Goal: Task Accomplishment & Management: Complete application form

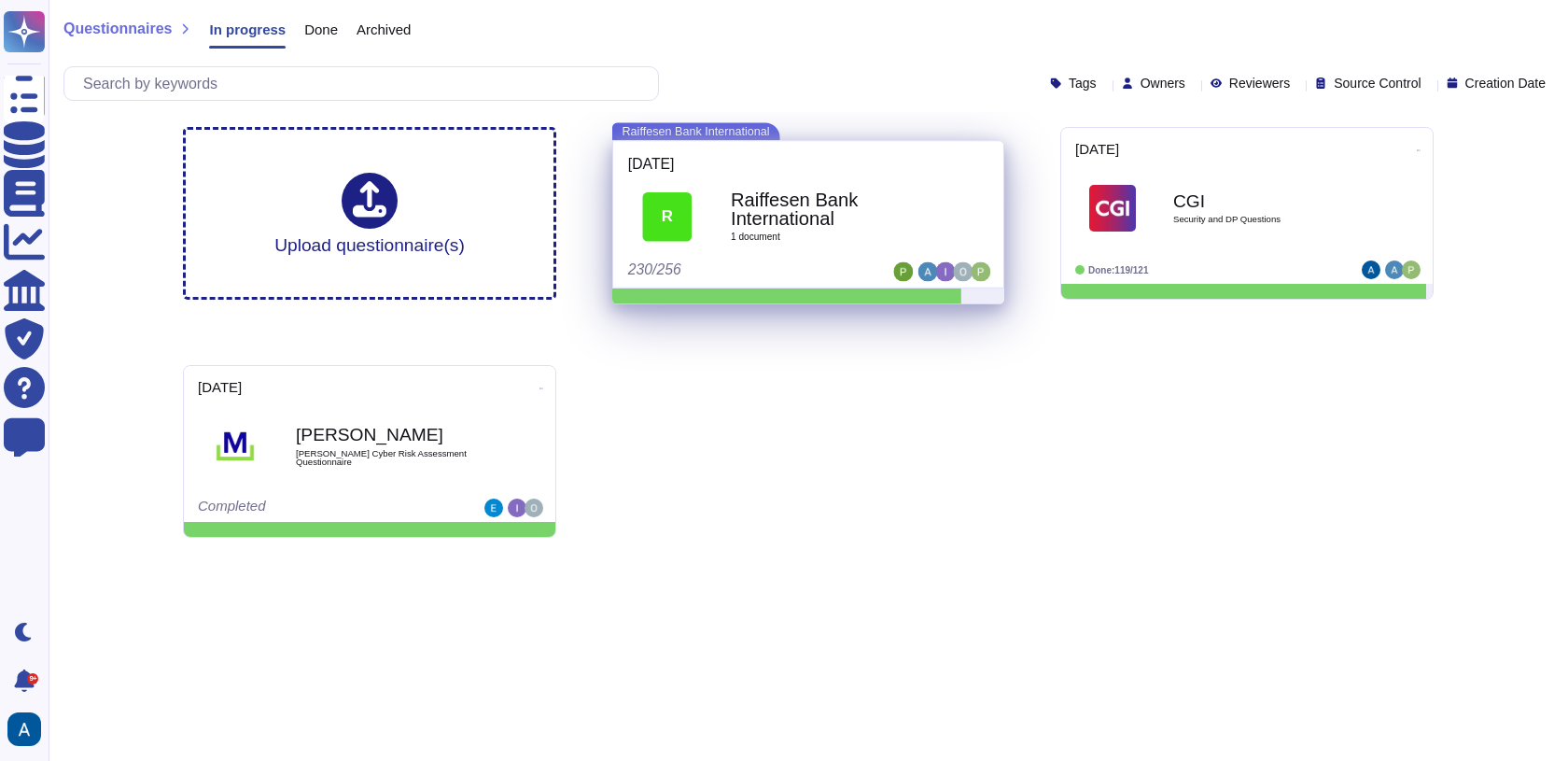
click at [839, 212] on b "Raiffesen Bank International" at bounding box center [828, 209] width 196 height 37
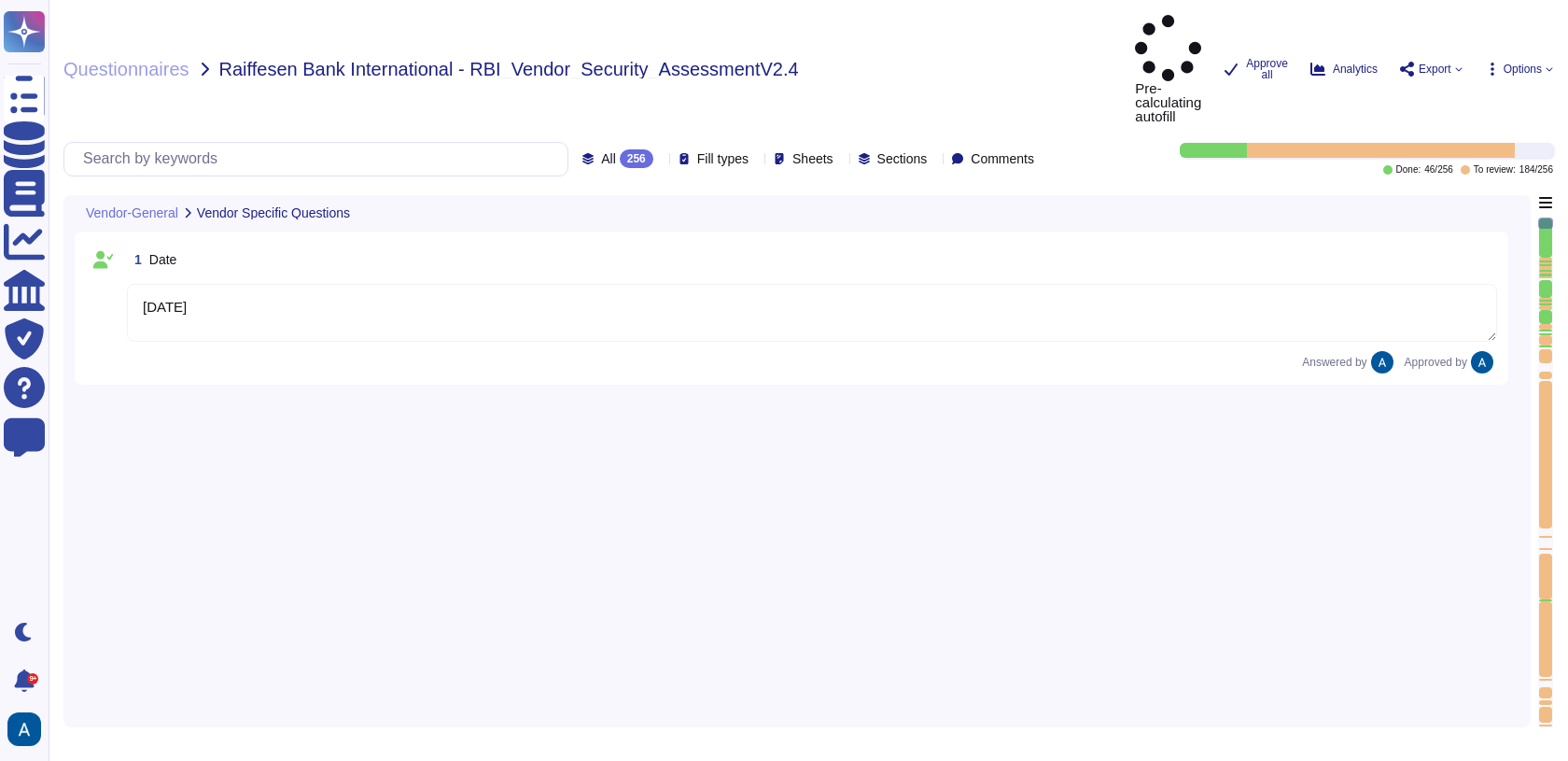
type textarea "[DATE]"
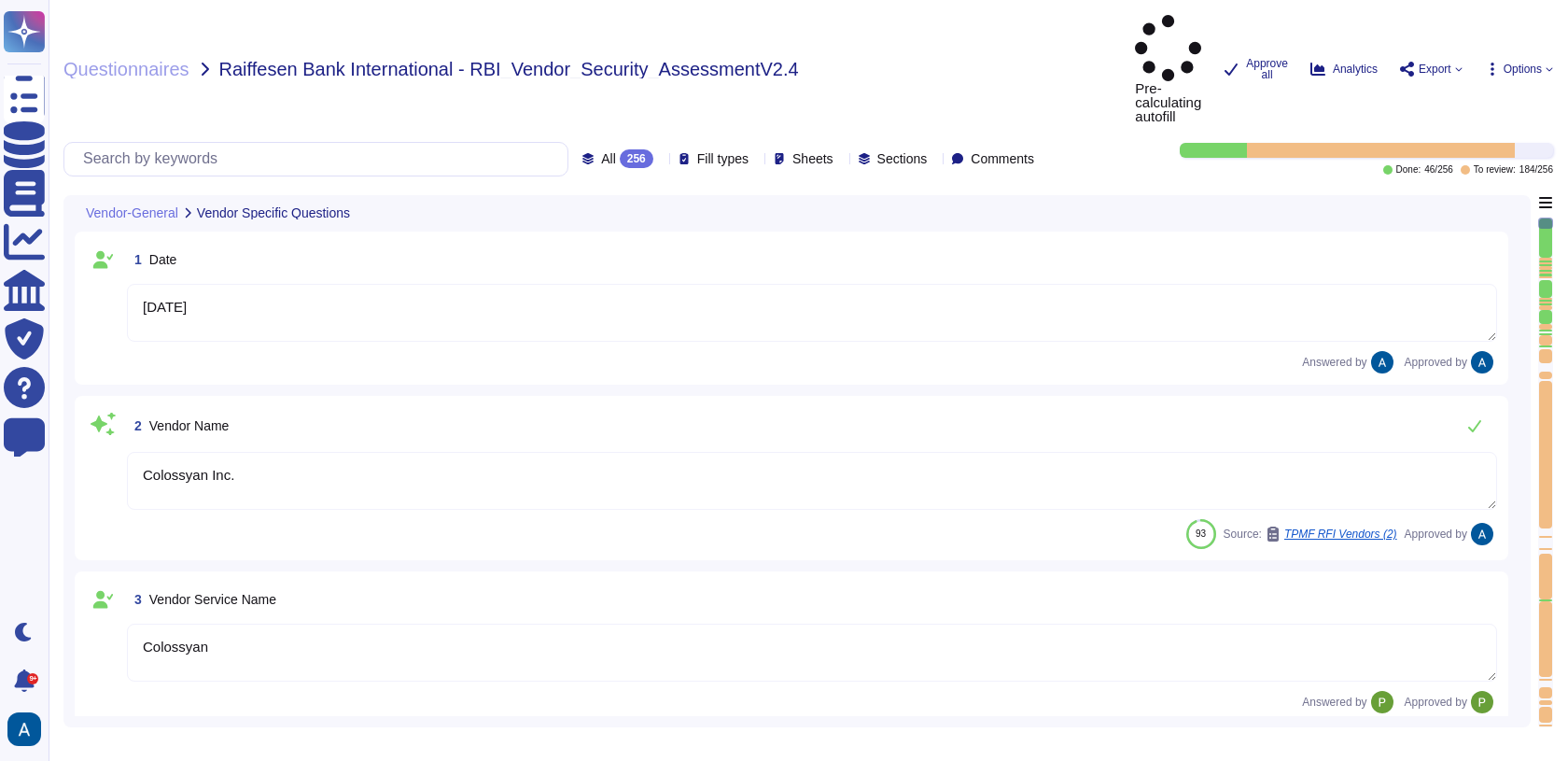
type textarea "Colossyan Inc."
type textarea "Colossyan"
type textarea "Colossyan is a web-based video generation tool with AI human presenters. For th…"
type textarea "[PERSON_NAME]"
type textarea "[EMAIL_ADDRESS][DOMAIN_NAME]"
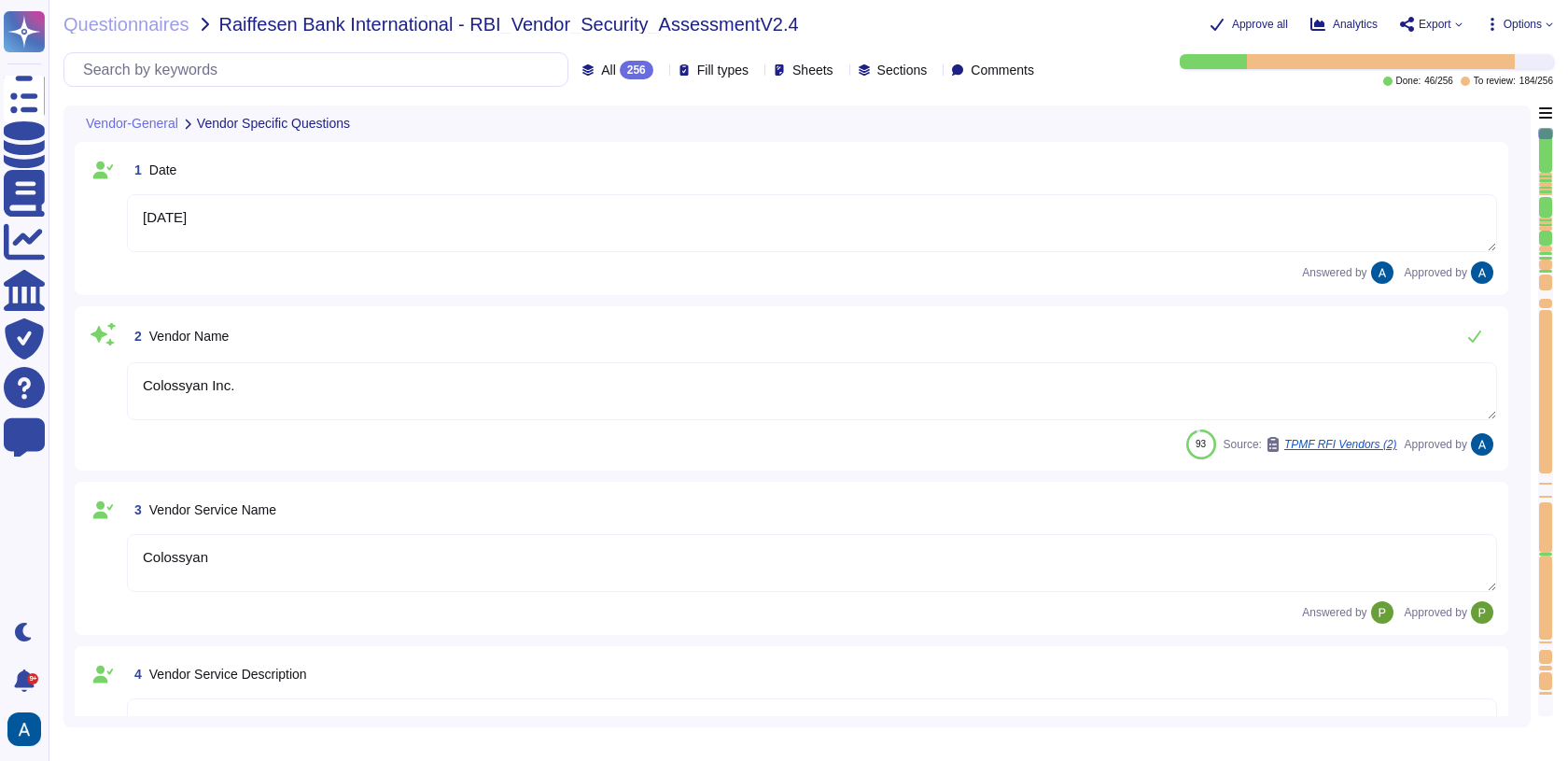
type textarea "447903319015"
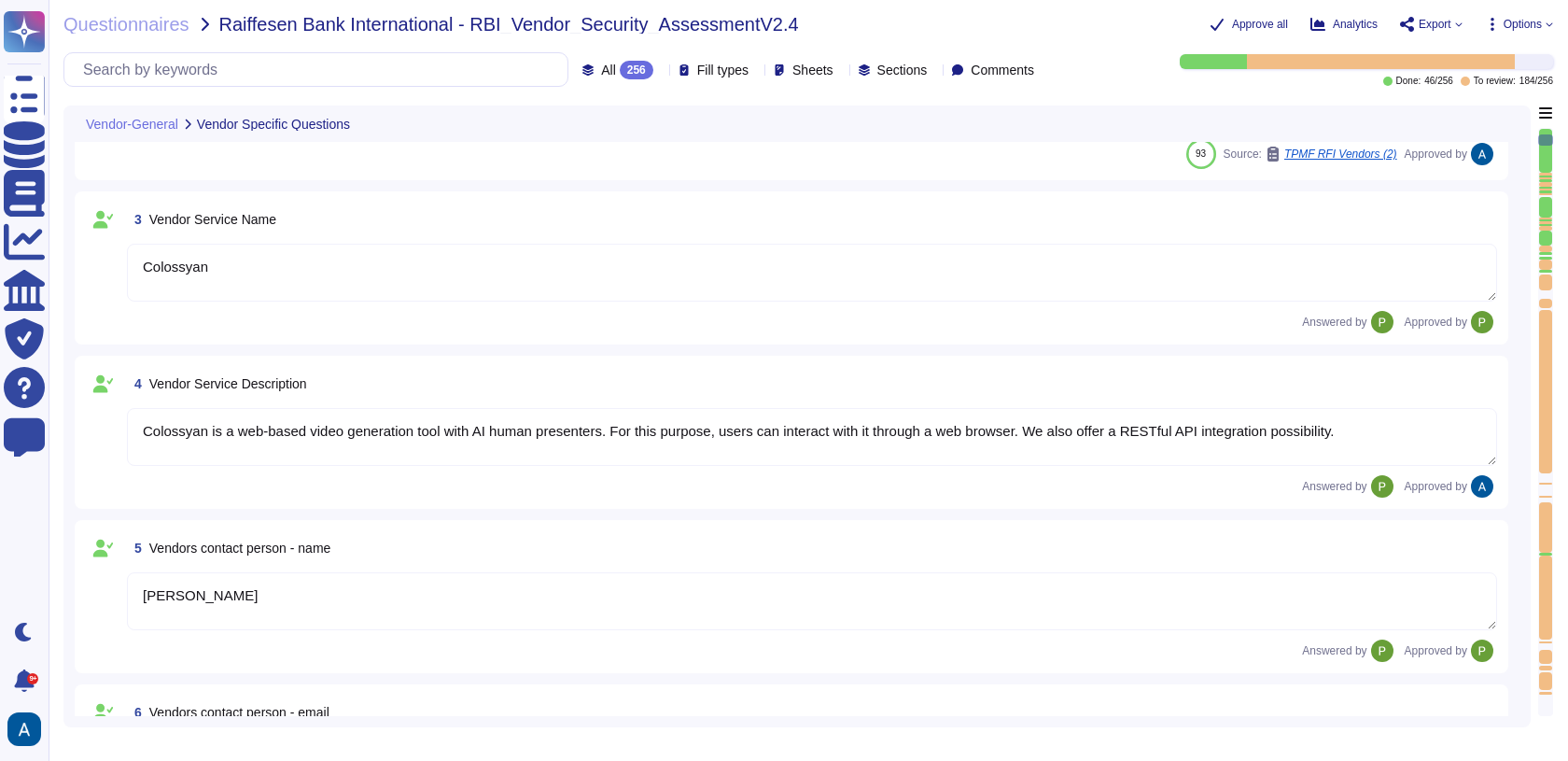
type textarea "Colossyan, Inc [STREET_ADDRESS][US_STATE]"
type textarea "Colossyan has a SOC2 Type II report available for customers or prospects after …"
type textarea "Yes."
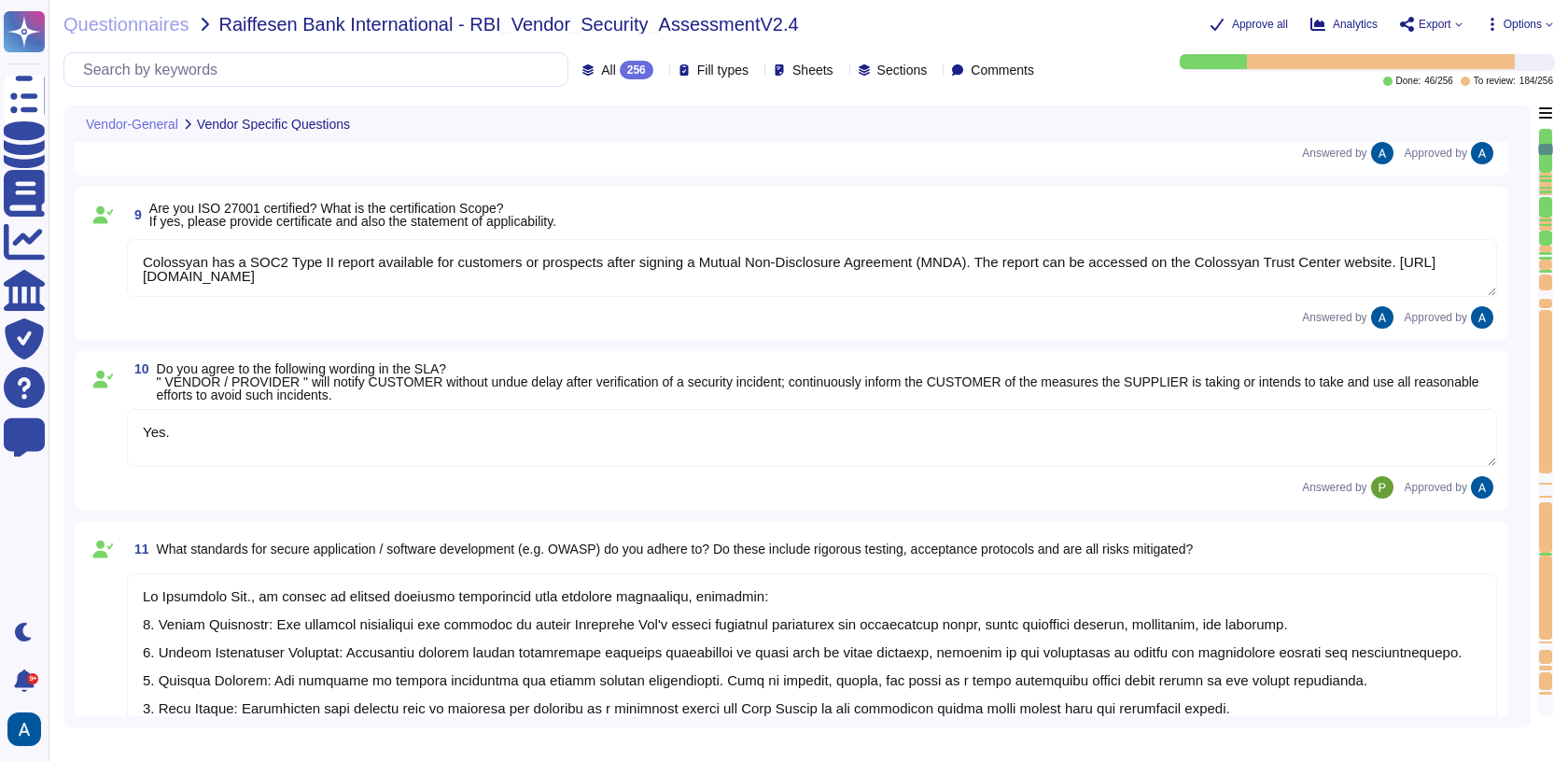
type textarea "At Colossyan Inc., we adhere to several software development best practice guid…"
type textarea "Our incident reporting process is structured to ensure prompt communication and…"
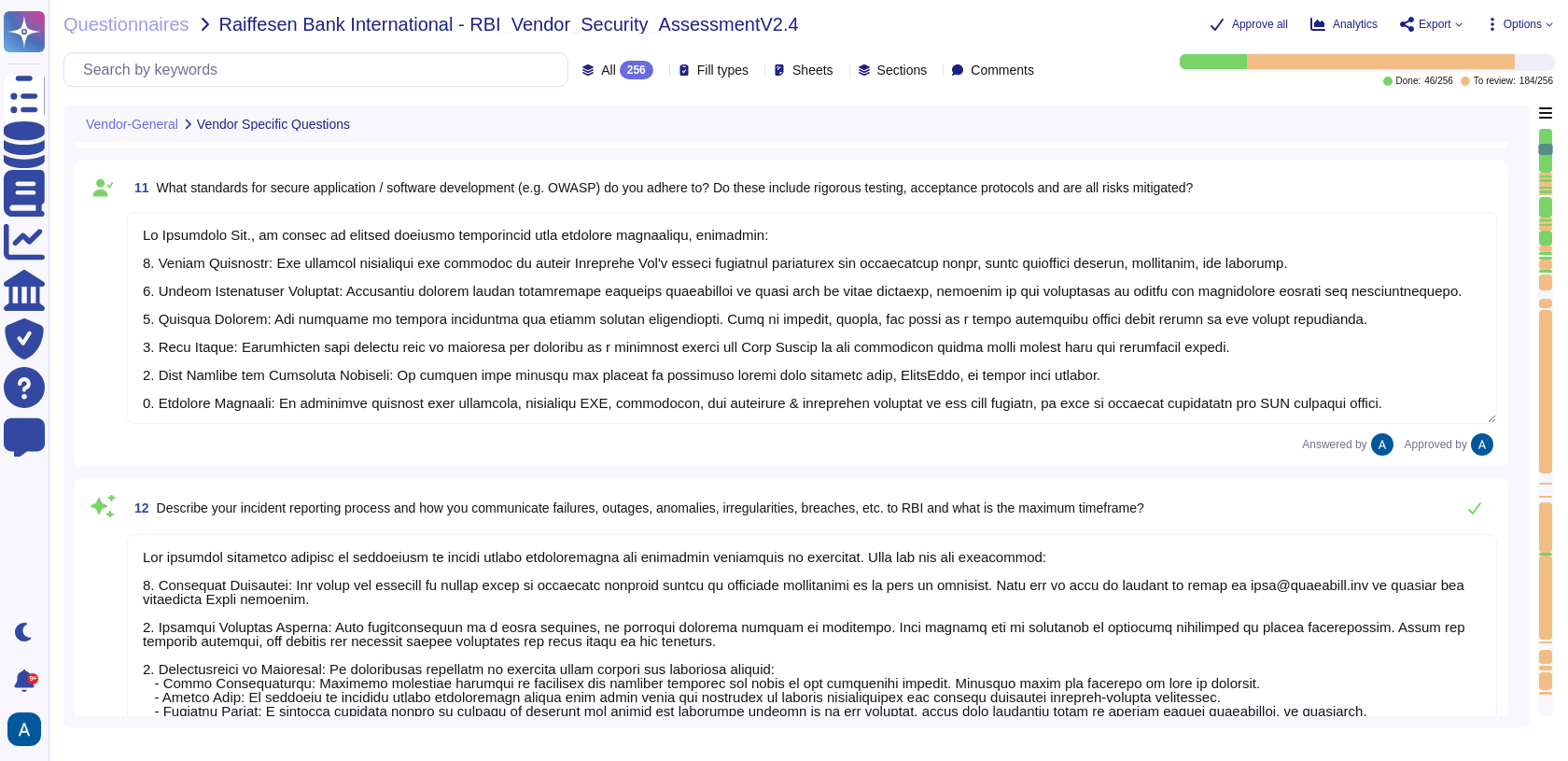
scroll to position [1750, 0]
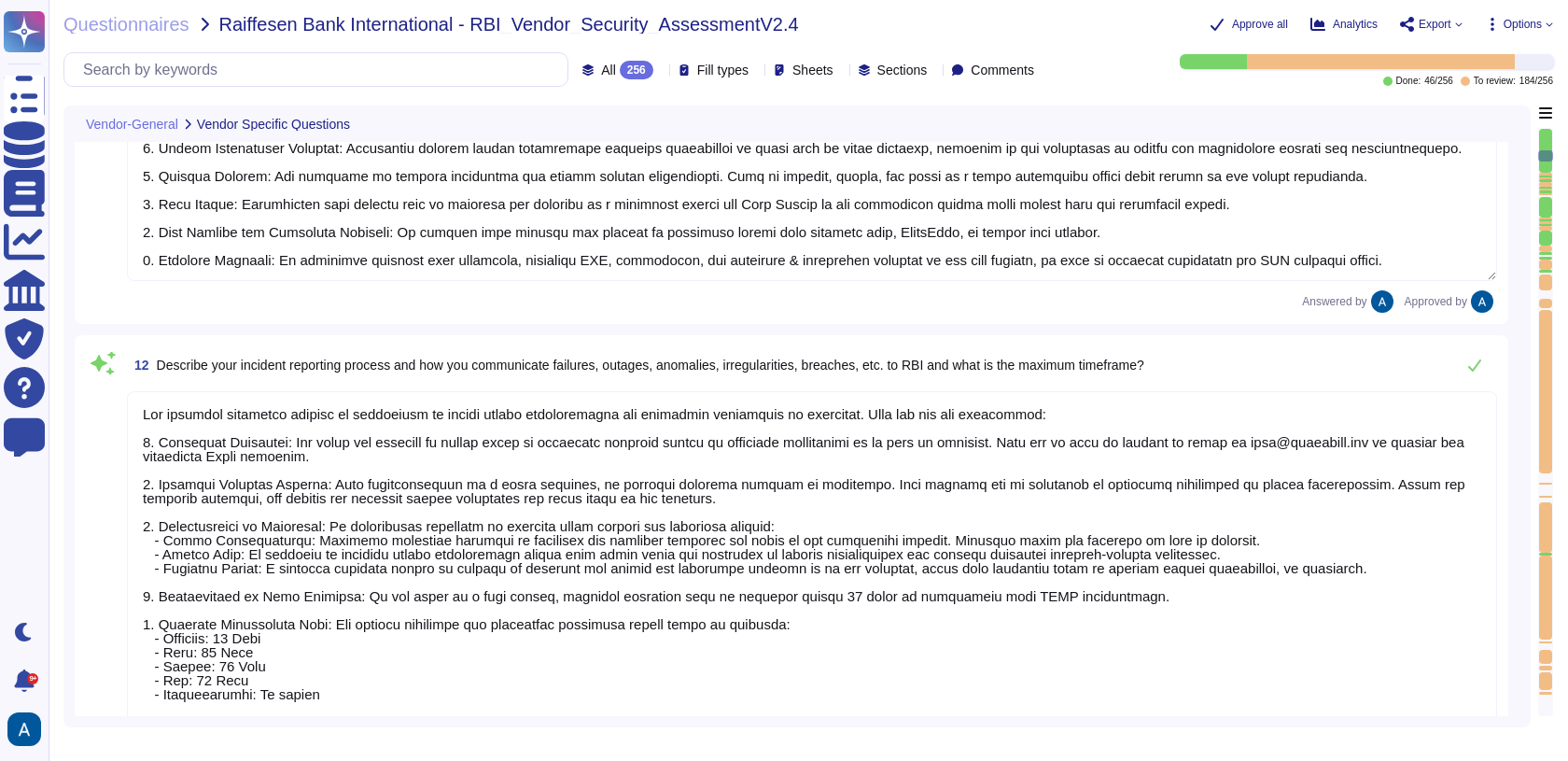
type textarea "All employees receive security awareness training at least once a year, and sof…"
type textarea "Colossyan does not have any major incidents in the past. The status of incident…"
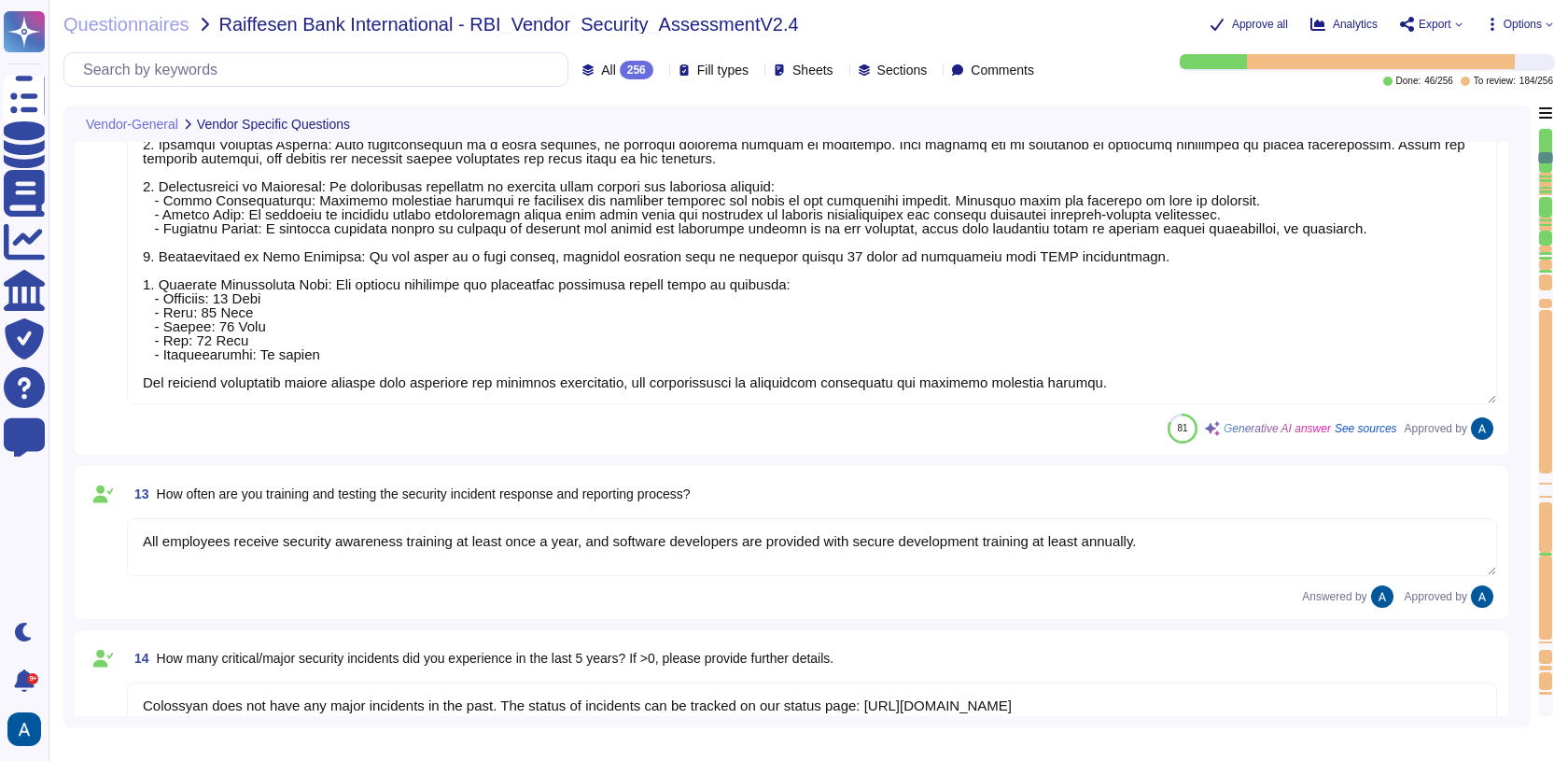
type textarea "Yes. We support both email+password authentication, as well as SSO, with Azure …"
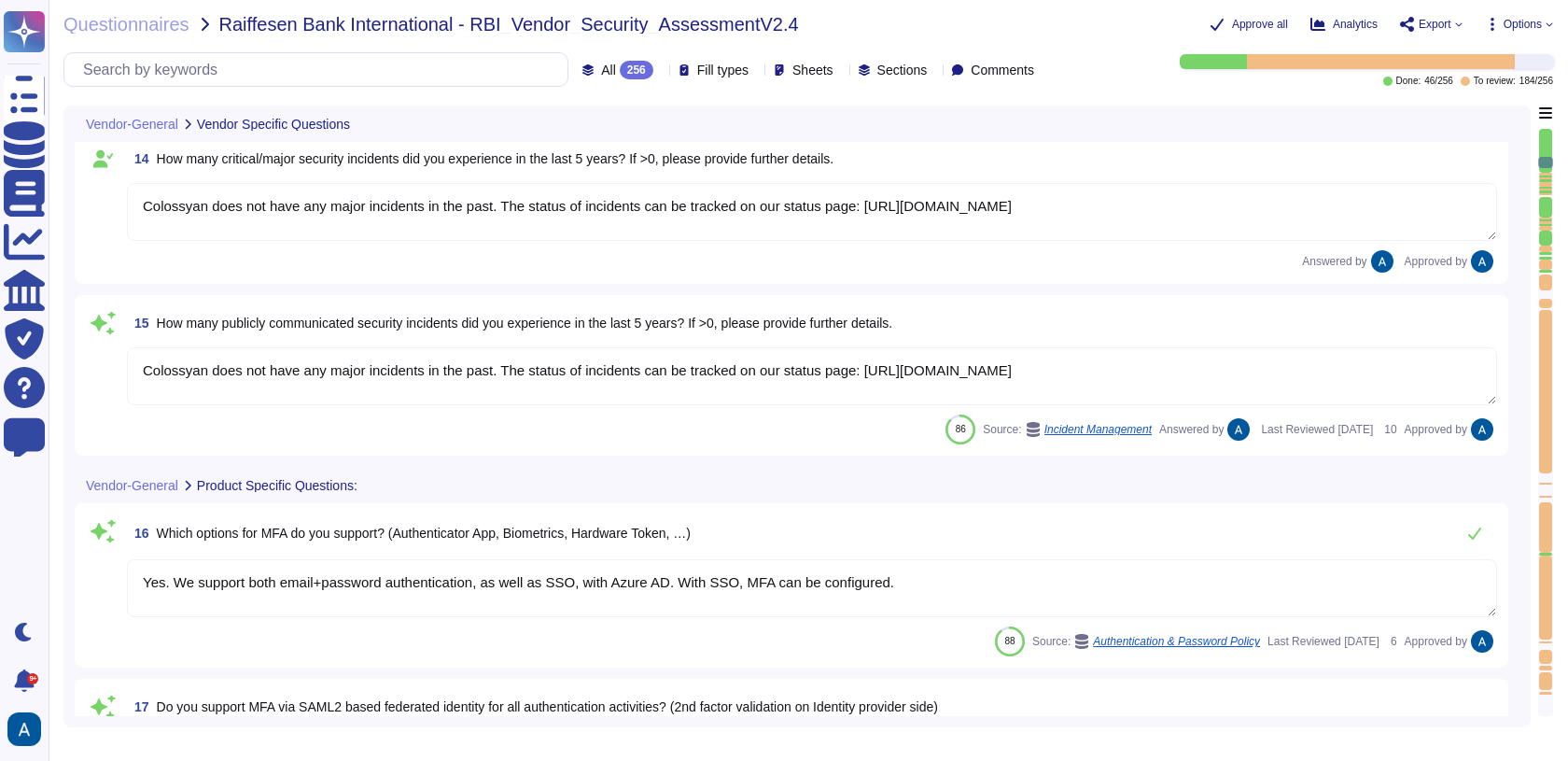
type textarea "Yes, our solution supports federated authentication via standard protocols, inc…"
type textarea "Yes, our solution supports provisioning user entitlements and user group member…"
type textarea "Yes, there is a documented account/access provisioning and de-provisioning proc…"
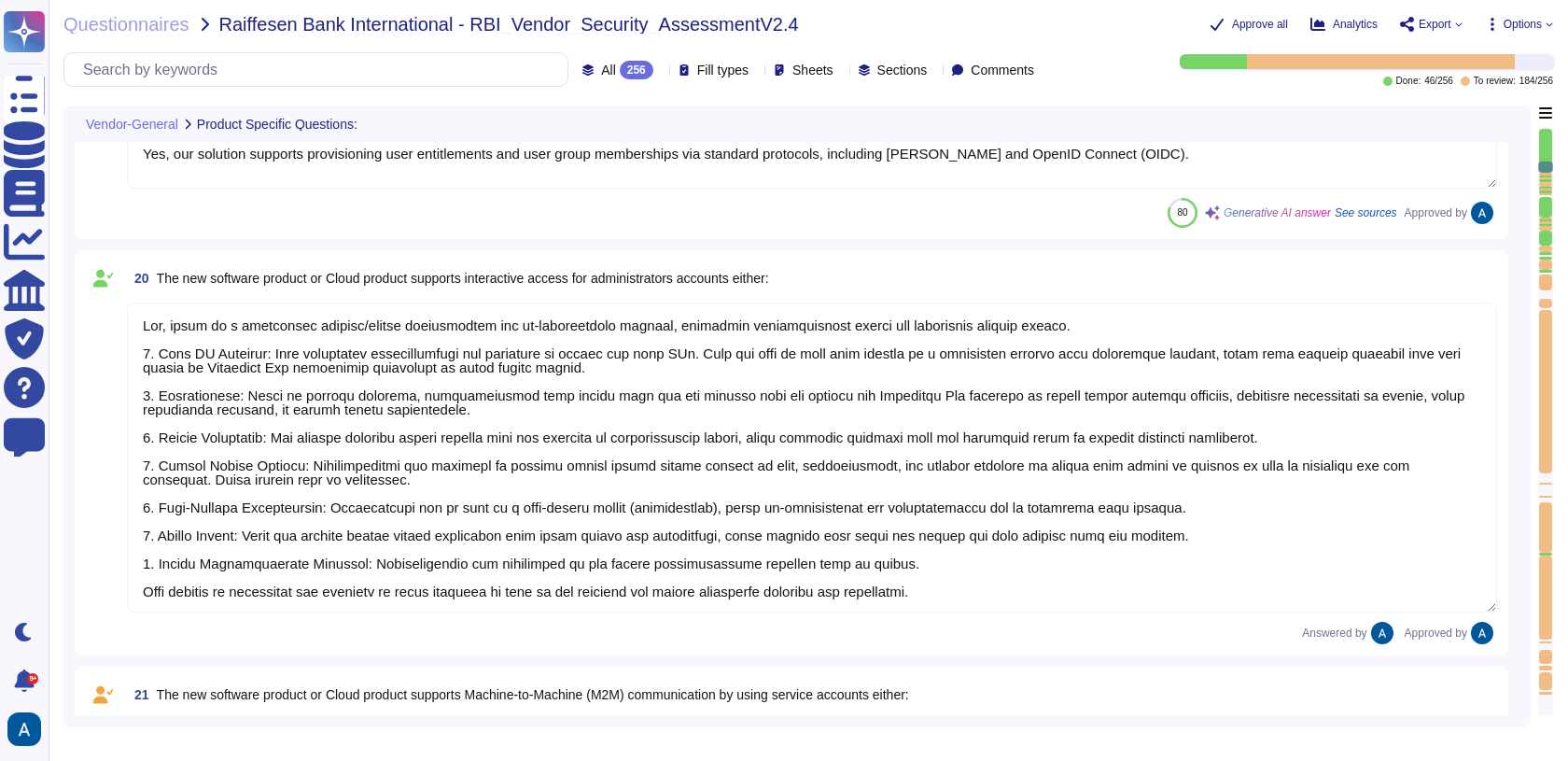
type textarea "a) via credential gathering at runtime by using an API b) via credential gather…"
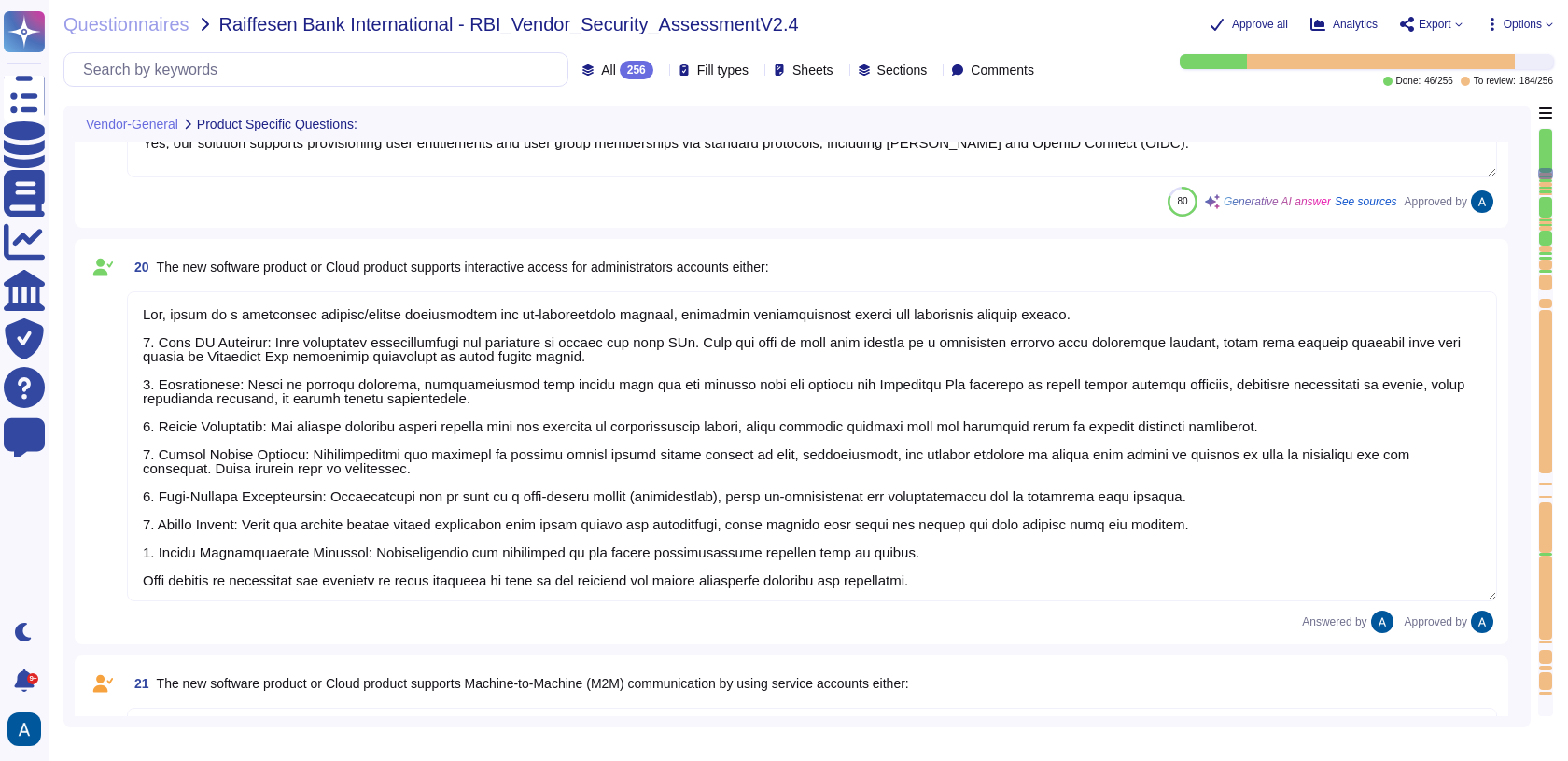
scroll to position [3536, 0]
type textarea "We have our own alerting system in place, which alerts us if it detects anythin…"
type textarea "Free text"
type textarea "Yes, all customer data stored in the solution, including databases, is encrypte…"
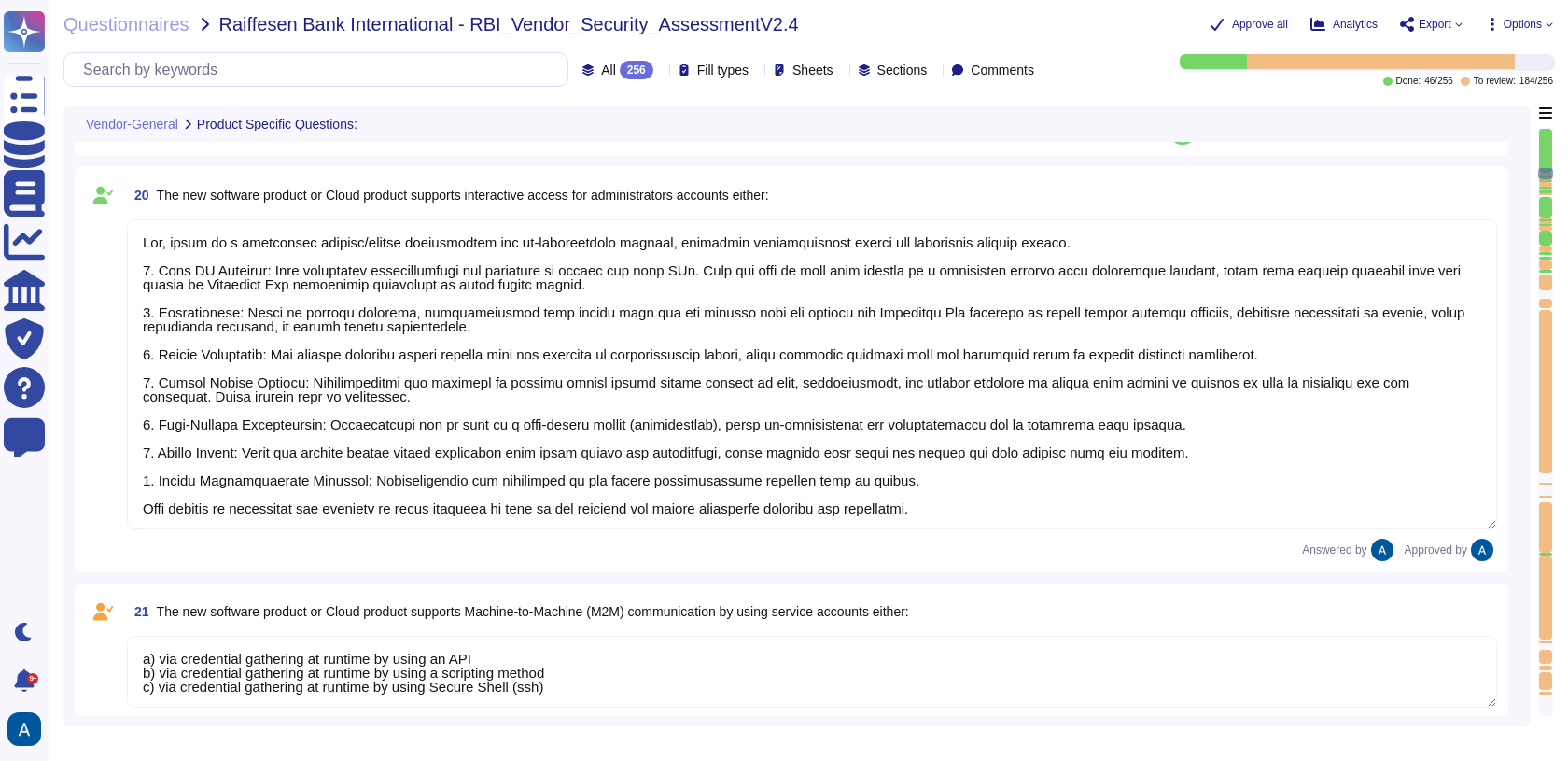
scroll to position [1, 0]
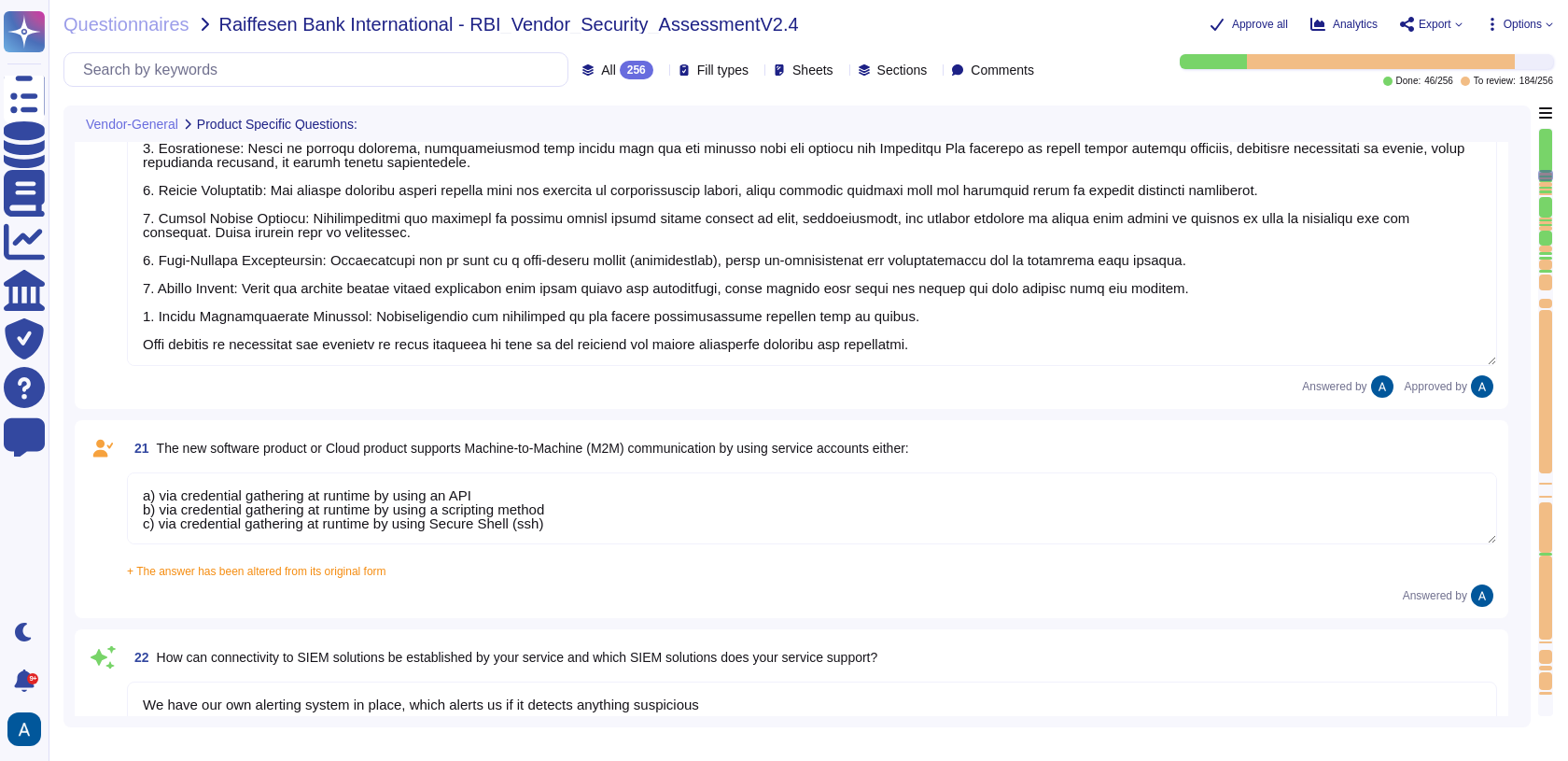
type textarea "a) via credential gathering at runtime by using an API b) via credential gather…"
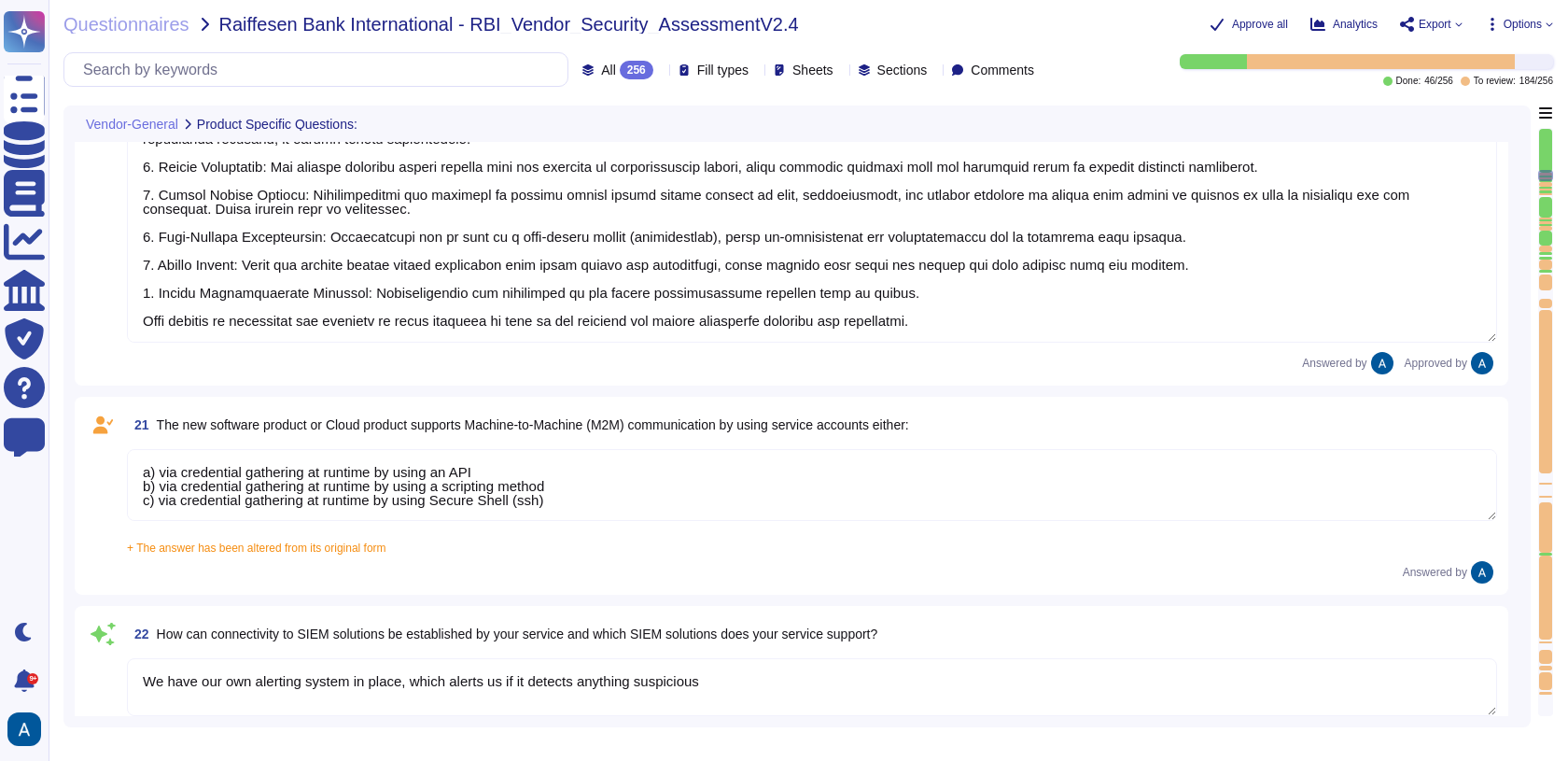
type textarea "Yes, we maintain an inventory of assets, including hardware and software, and a…"
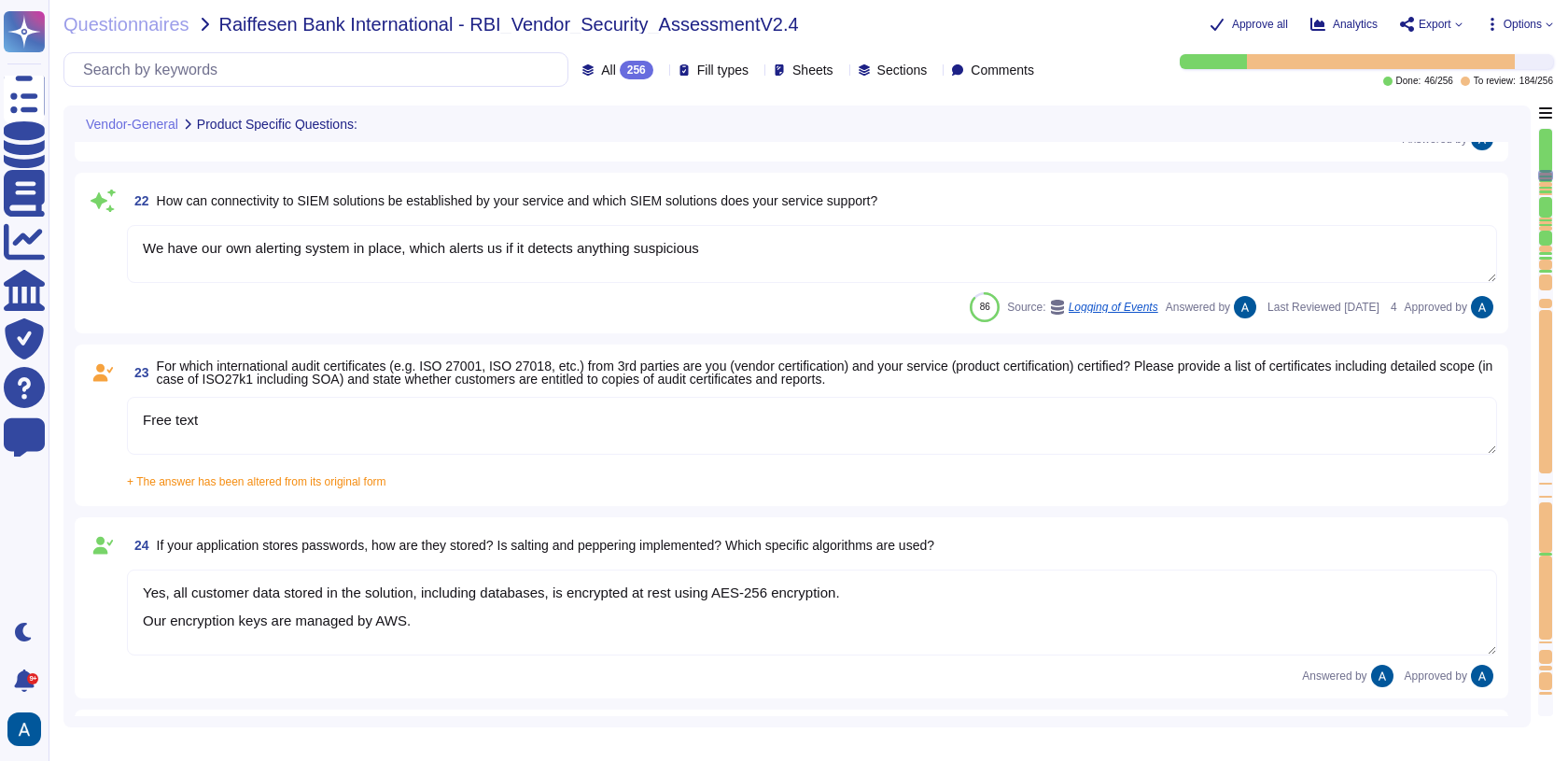
type textarea "a) via credential gathering at runtime by using an API b) via credential gather…"
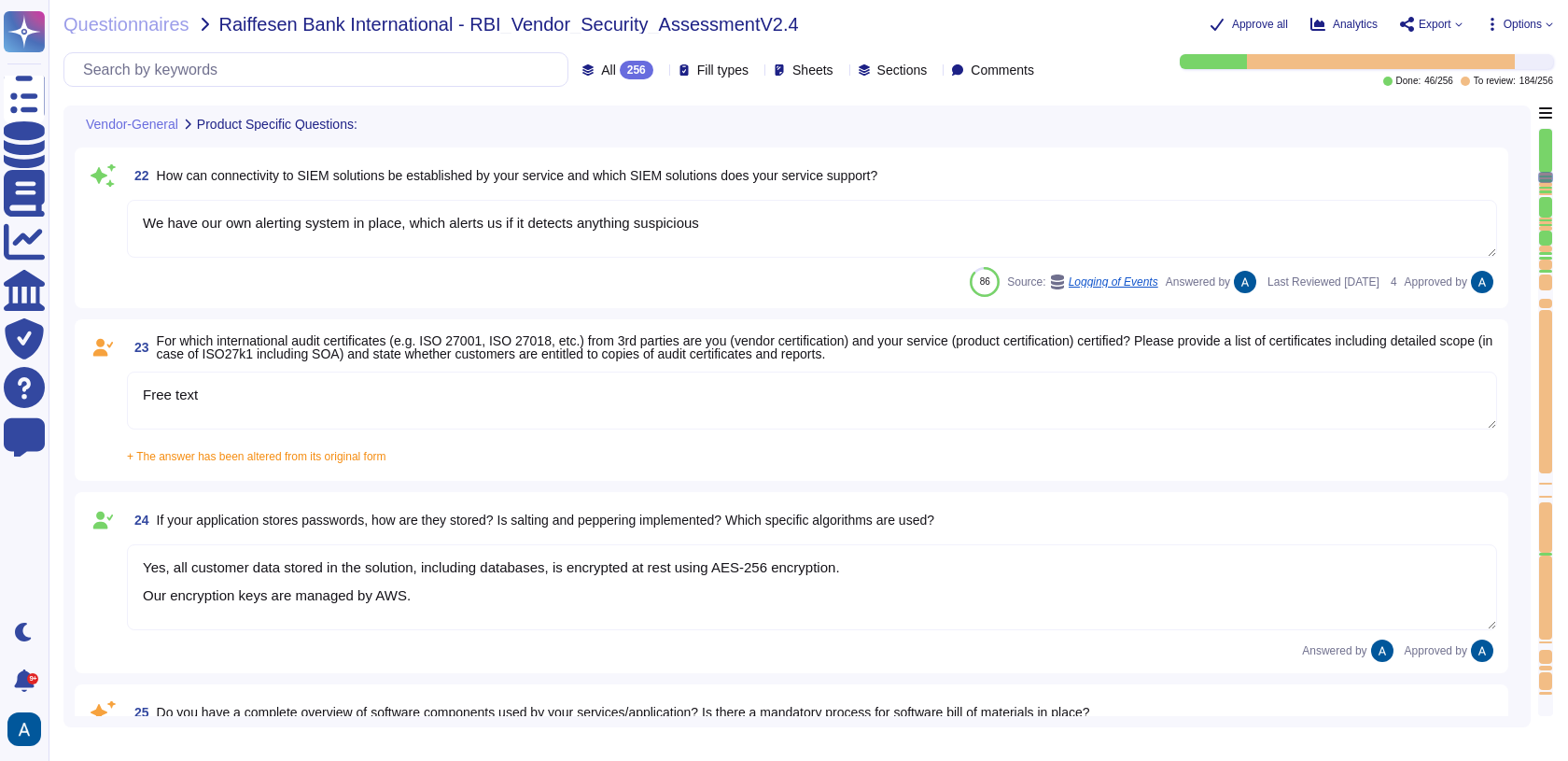
type textarea "Linux based servers"
type textarea "Free text"
type textarea "a) via credential gathering at runtime by using an API b) via credential gather…"
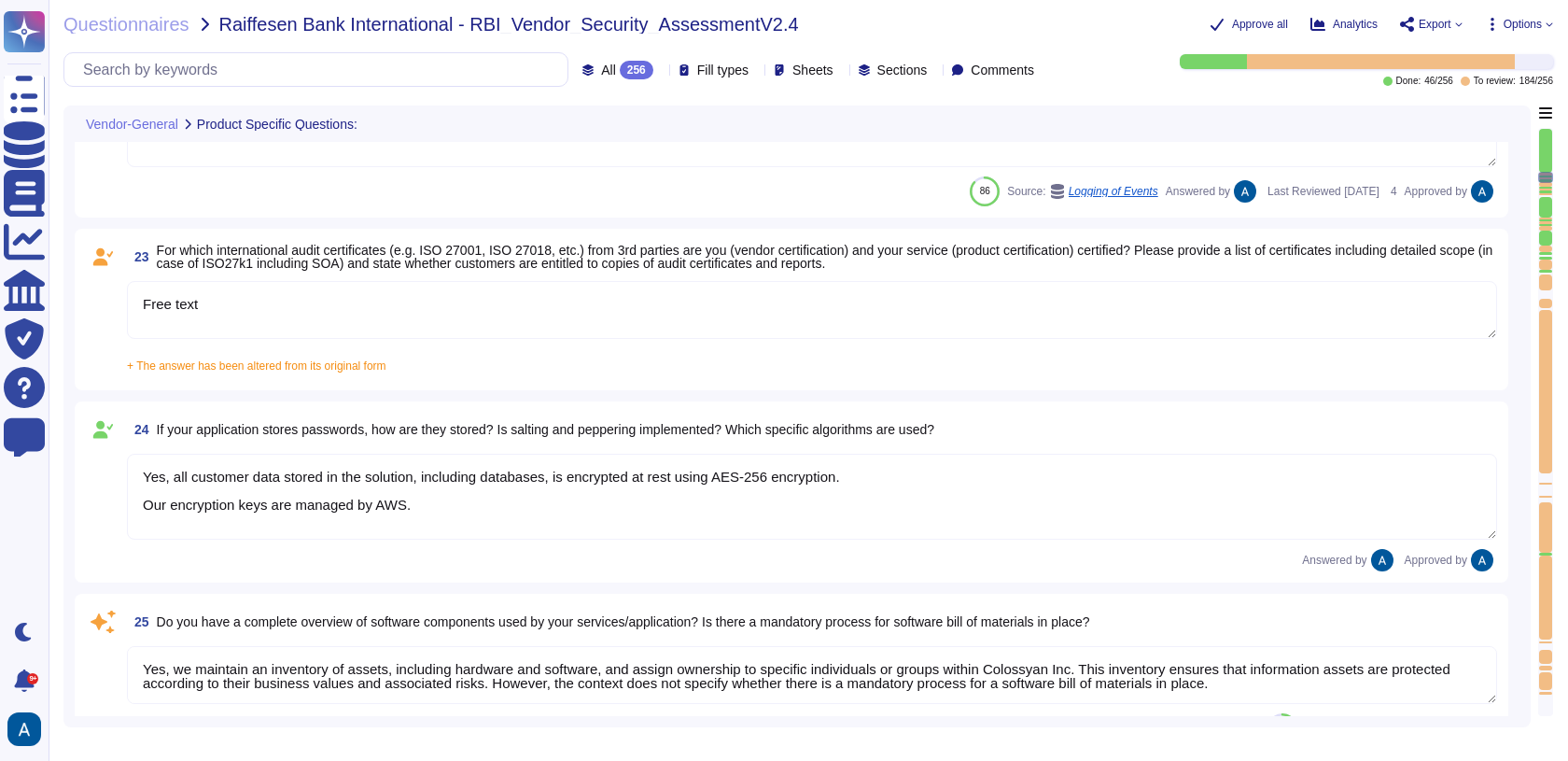
scroll to position [4248, 0]
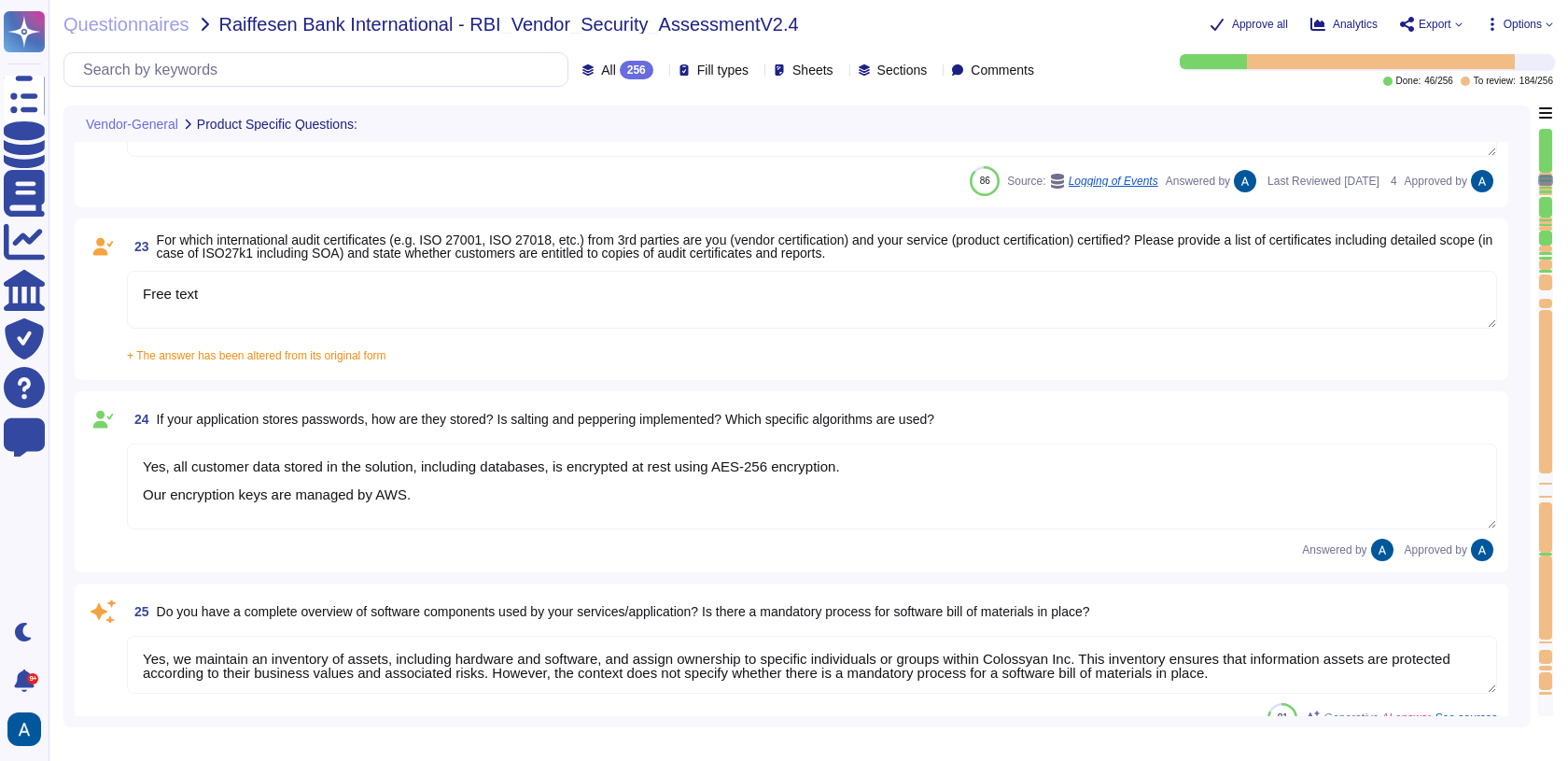
type textarea "Yes, our service utilizes Artificial Intelligence functionality, specifically t…"
type textarea "a) via credential gathering at runtime by using an API b) via credential gather…"
